Goal: Communication & Community: Participate in discussion

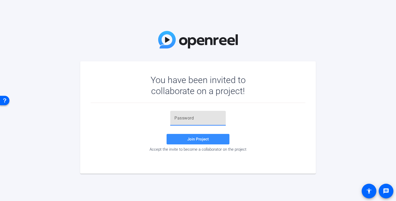
click at [198, 119] on input "text" at bounding box center [197, 118] width 47 height 6
paste input "}U=!Q4"
type input "}U=!Q4"
click at [195, 138] on span "Join Project" at bounding box center [197, 139] width 21 height 5
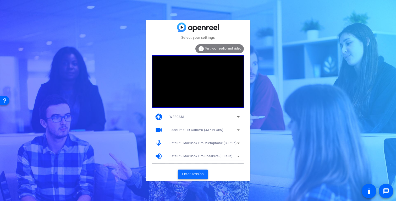
click at [197, 174] on span "Enter session" at bounding box center [193, 173] width 22 height 5
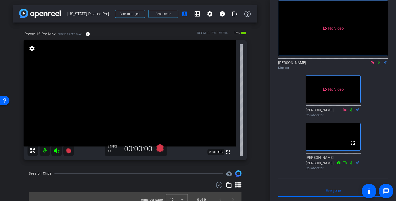
scroll to position [25, 0]
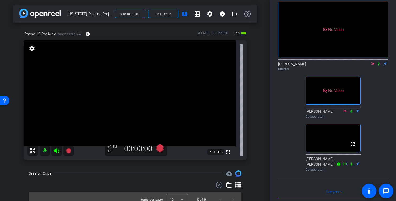
click at [372, 65] on icon at bounding box center [372, 63] width 3 height 3
click at [258, 90] on div "arrow_back [US_STATE] Pipeline Project x Pipeline Fund Interview Back to projec…" at bounding box center [135, 100] width 270 height 201
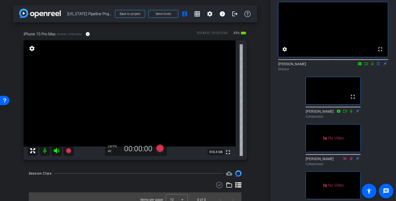
click at [372, 65] on icon at bounding box center [372, 64] width 4 height 4
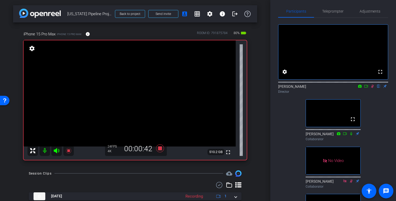
scroll to position [0, 0]
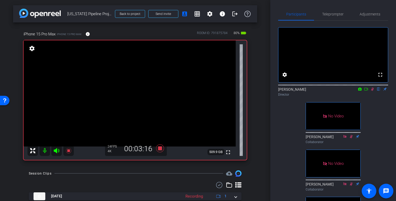
click at [368, 90] on icon at bounding box center [366, 89] width 4 height 3
click at [264, 60] on div "arrow_back [US_STATE] Pipeline Project x Pipeline Fund Interview Back to projec…" at bounding box center [135, 100] width 270 height 201
click at [379, 91] on icon at bounding box center [378, 88] width 3 height 3
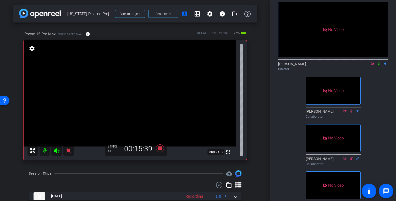
scroll to position [11, 0]
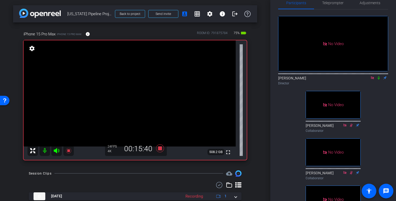
click at [379, 80] on icon at bounding box center [378, 78] width 4 height 4
click at [379, 80] on icon at bounding box center [378, 77] width 3 height 3
click at [379, 80] on icon at bounding box center [378, 78] width 4 height 4
click at [379, 80] on icon at bounding box center [379, 77] width 2 height 3
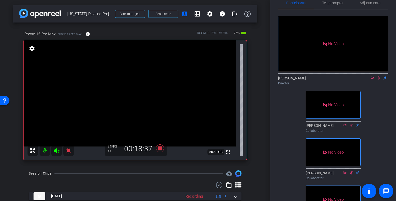
click at [379, 80] on icon at bounding box center [378, 77] width 3 height 3
click at [379, 80] on icon at bounding box center [379, 77] width 2 height 3
click at [379, 80] on icon at bounding box center [378, 77] width 3 height 3
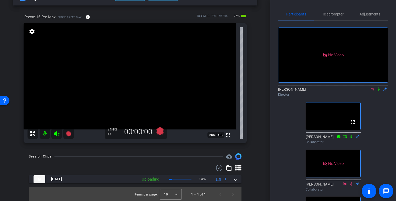
scroll to position [16, 0]
click at [255, 58] on div "iPhone 15 Pro Max iPhone 15 Pro Max info ROOM ID: 791875784 75% battery_std ful…" at bounding box center [135, 77] width 244 height 142
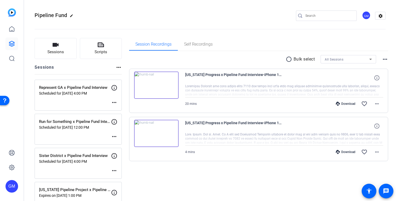
scroll to position [73, 0]
